Goal: Transaction & Acquisition: Purchase product/service

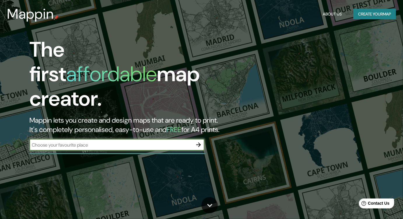
click at [200, 141] on icon "button" at bounding box center [198, 144] width 7 height 7
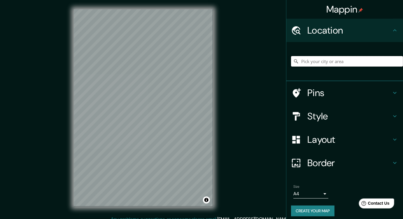
click at [338, 61] on input "Pick your city or area" at bounding box center [347, 61] width 112 height 10
click at [357, 57] on input "[GEOGRAPHIC_DATA], [GEOGRAPHIC_DATA]" at bounding box center [347, 61] width 112 height 10
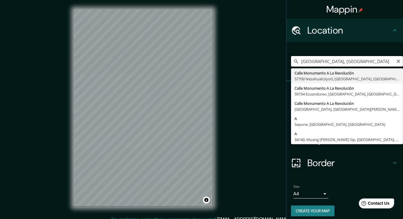
click at [357, 57] on input "[GEOGRAPHIC_DATA], [GEOGRAPHIC_DATA]" at bounding box center [347, 61] width 112 height 10
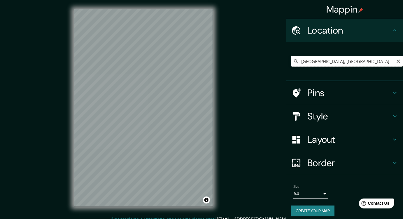
click at [368, 59] on input "[GEOGRAPHIC_DATA], [GEOGRAPHIC_DATA]" at bounding box center [347, 61] width 112 height 10
type input "[GEOGRAPHIC_DATA], [GEOGRAPHIC_DATA]"
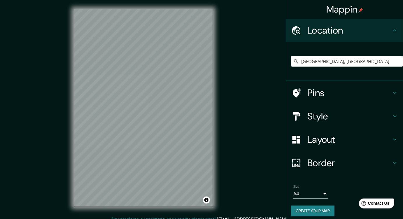
click at [324, 194] on body "Mappin Location [GEOGRAPHIC_DATA], [GEOGRAPHIC_DATA] [GEOGRAPHIC_DATA], [GEOGRA…" at bounding box center [201, 109] width 403 height 219
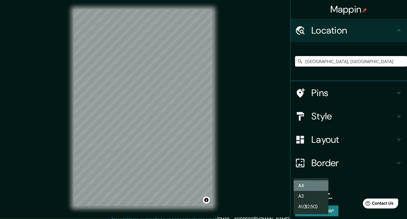
drag, startPoint x: 312, startPoint y: 185, endPoint x: 317, endPoint y: 183, distance: 5.5
click at [313, 185] on li "A4" at bounding box center [311, 185] width 35 height 10
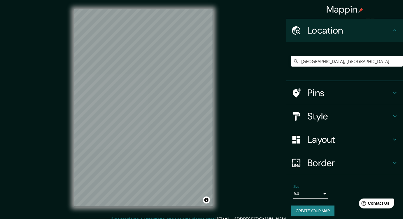
click at [338, 114] on h4 "Style" at bounding box center [349, 116] width 84 height 12
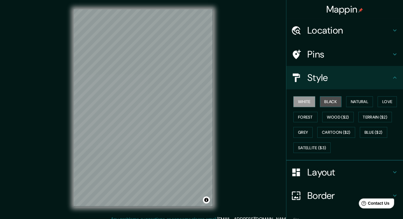
click at [331, 106] on button "Black" at bounding box center [331, 101] width 22 height 11
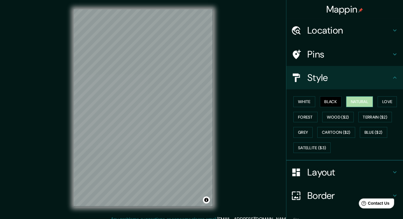
click at [350, 100] on button "Natural" at bounding box center [359, 101] width 27 height 11
click at [380, 101] on button "Love" at bounding box center [387, 101] width 19 height 11
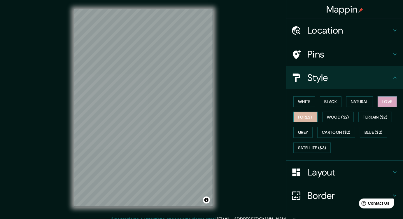
click at [304, 117] on button "Forest" at bounding box center [305, 117] width 24 height 11
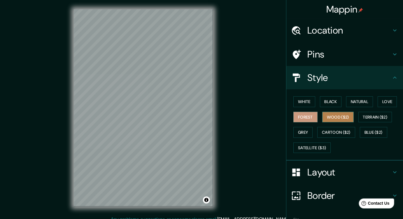
click at [333, 116] on button "Wood ($2)" at bounding box center [337, 117] width 31 height 11
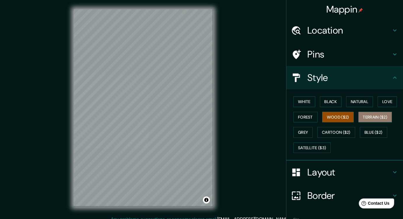
click at [380, 118] on button "Terrain ($2)" at bounding box center [375, 117] width 34 height 11
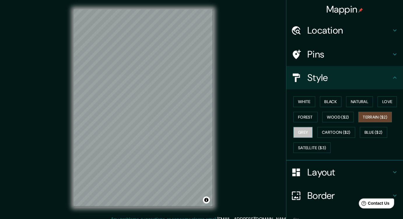
click at [301, 133] on button "Grey" at bounding box center [302, 132] width 19 height 11
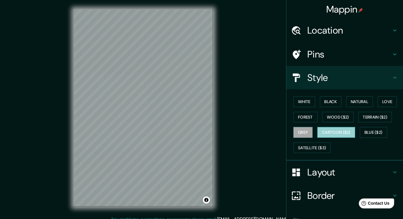
click at [322, 132] on button "Cartoon ($2)" at bounding box center [336, 132] width 38 height 11
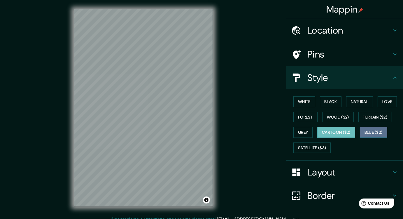
click at [368, 129] on button "Blue ($2)" at bounding box center [373, 132] width 27 height 11
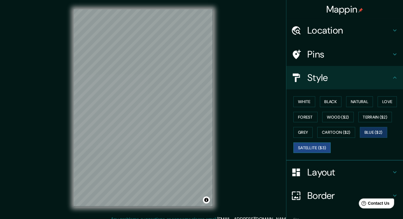
click at [311, 147] on button "Satellite ($3)" at bounding box center [311, 147] width 37 height 11
click at [308, 119] on button "Forest" at bounding box center [305, 117] width 24 height 11
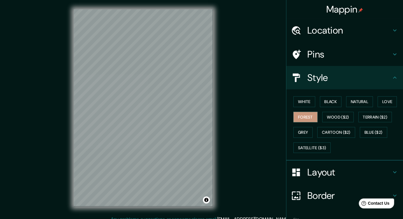
click at [345, 122] on div "White Black Natural Love Forest Wood ($2) Terrain ($2) Grey Cartoon ($2) Blue (…" at bounding box center [347, 124] width 112 height 61
click at [346, 119] on button "Wood ($2)" at bounding box center [337, 117] width 31 height 11
